Goal: Find specific page/section: Locate a particular part of the current website

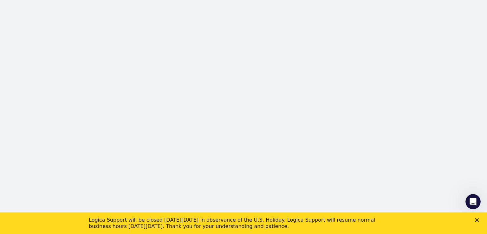
click at [477, 220] on polygon "Close" at bounding box center [477, 220] width 4 height 4
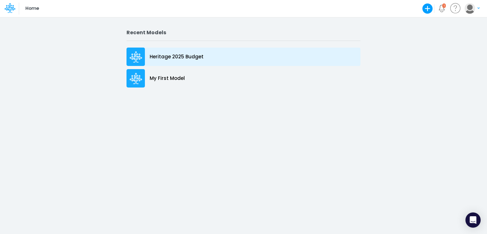
click at [158, 58] on p "Heritage 2025 Budget" at bounding box center [177, 56] width 54 height 7
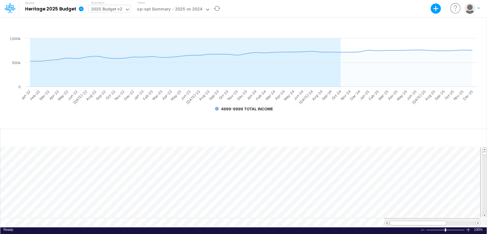
click at [124, 11] on div "2025 Budget v2" at bounding box center [106, 10] width 36 height 10
click at [70, 12] on h5 "Model Heritage 2025 Budget" at bounding box center [47, 8] width 58 height 16
click at [80, 9] on icon at bounding box center [81, 9] width 6 height 6
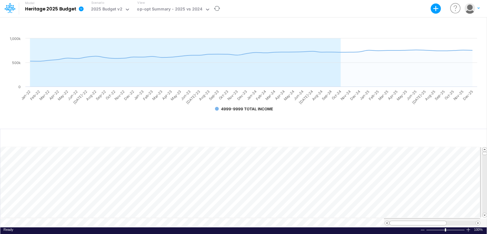
click at [59, 9] on b "Heritage 2025 Budget" at bounding box center [50, 9] width 51 height 6
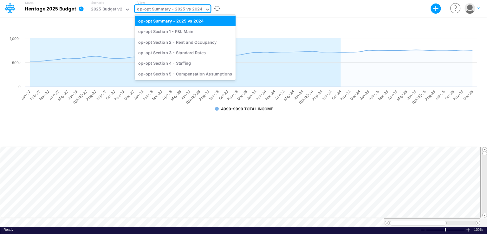
click at [206, 10] on icon at bounding box center [207, 10] width 3 height 2
click at [178, 35] on div "op-opt Section 1 - P&L Main" at bounding box center [185, 31] width 101 height 10
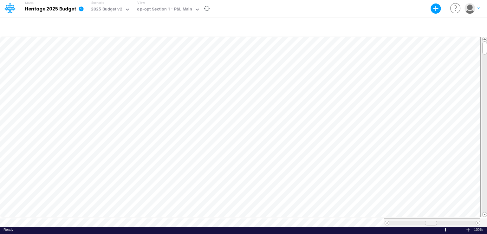
scroll to position [3, 0]
drag, startPoint x: 429, startPoint y: 221, endPoint x: 451, endPoint y: 221, distance: 21.5
click at [451, 221] on span at bounding box center [452, 223] width 4 height 4
